Goal: Transaction & Acquisition: Download file/media

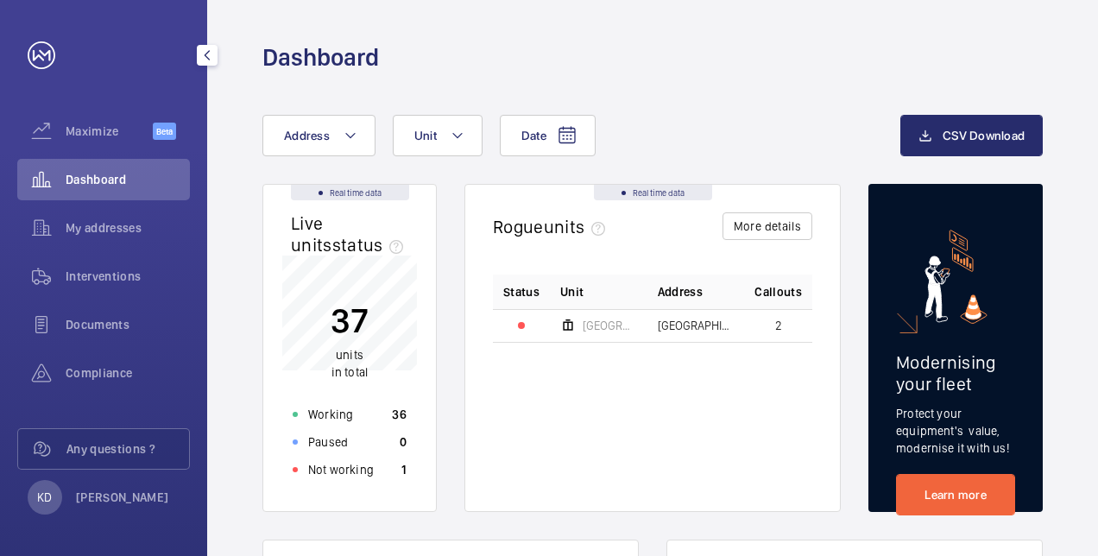
click at [81, 318] on span "Documents" at bounding box center [128, 324] width 124 height 17
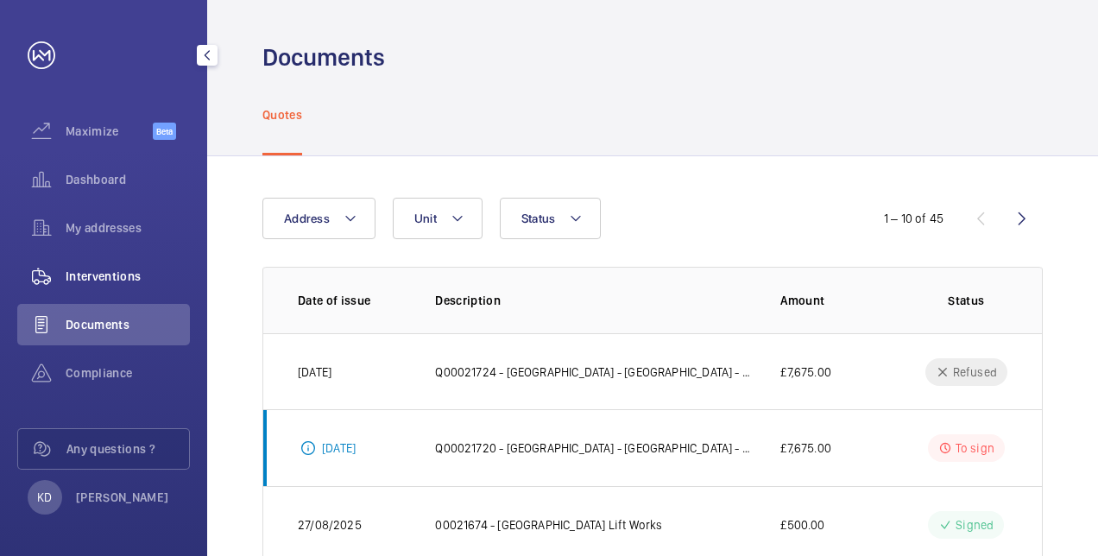
click at [105, 276] on span "Interventions" at bounding box center [128, 276] width 124 height 17
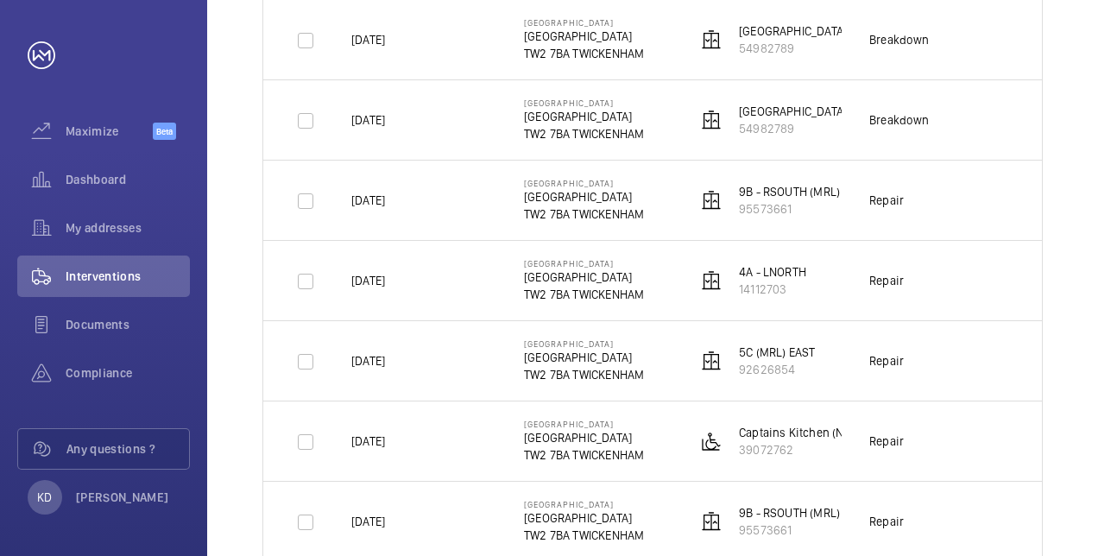
scroll to position [691, 0]
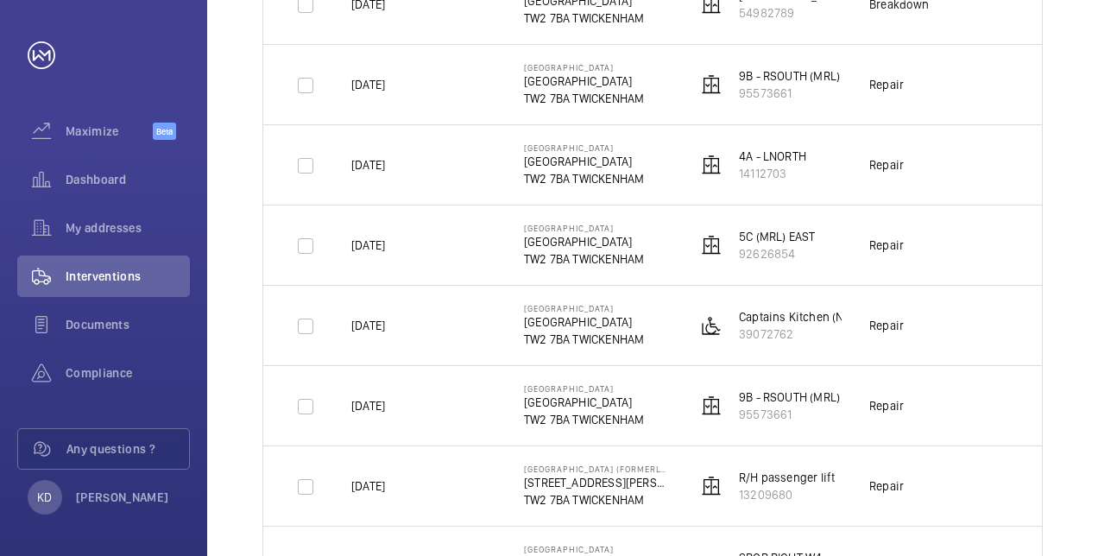
click at [751, 319] on p "Captains Kitchen (NORTH)" at bounding box center [807, 316] width 137 height 17
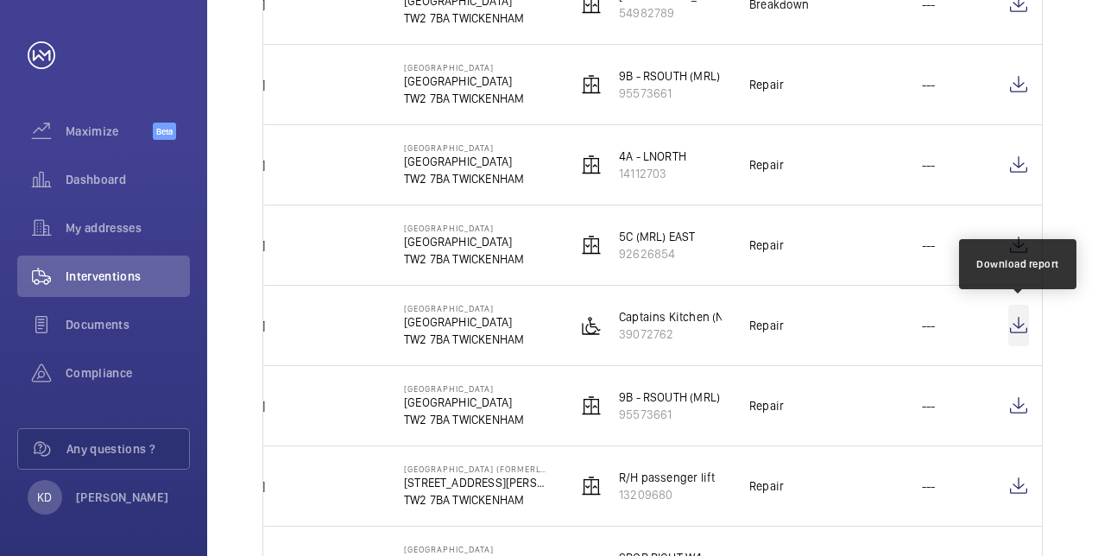
click at [1015, 321] on wm-front-icon-button at bounding box center [1018, 325] width 21 height 41
